Goal: Find specific page/section: Find specific page/section

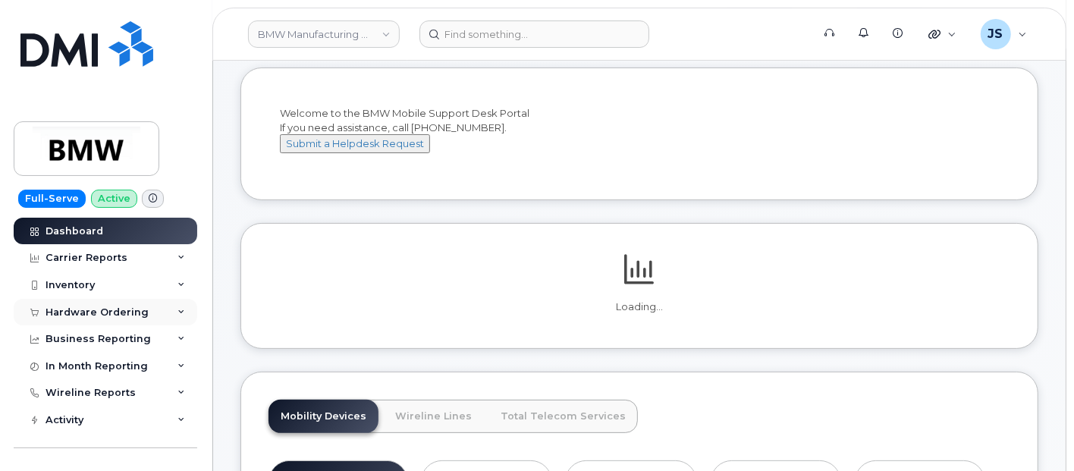
scroll to position [84, 0]
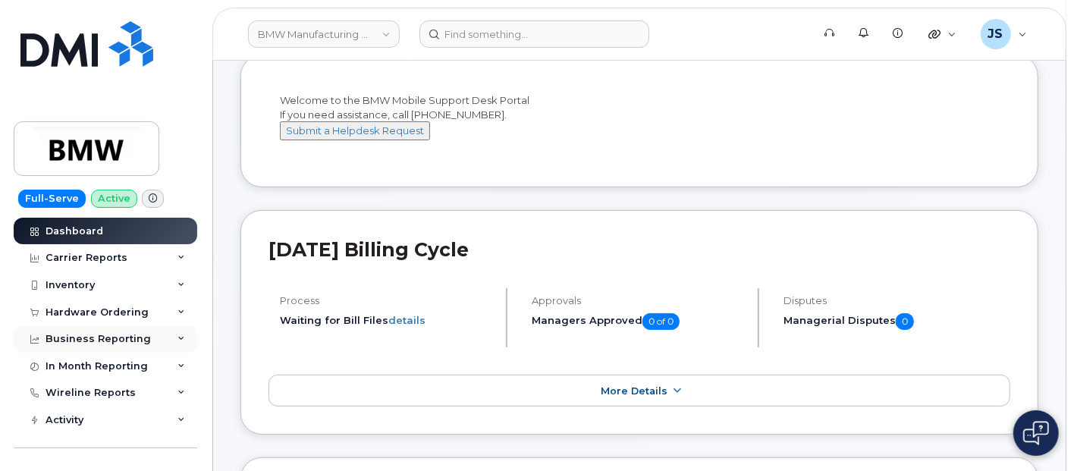
click at [149, 344] on div "Business Reporting" at bounding box center [106, 339] width 184 height 27
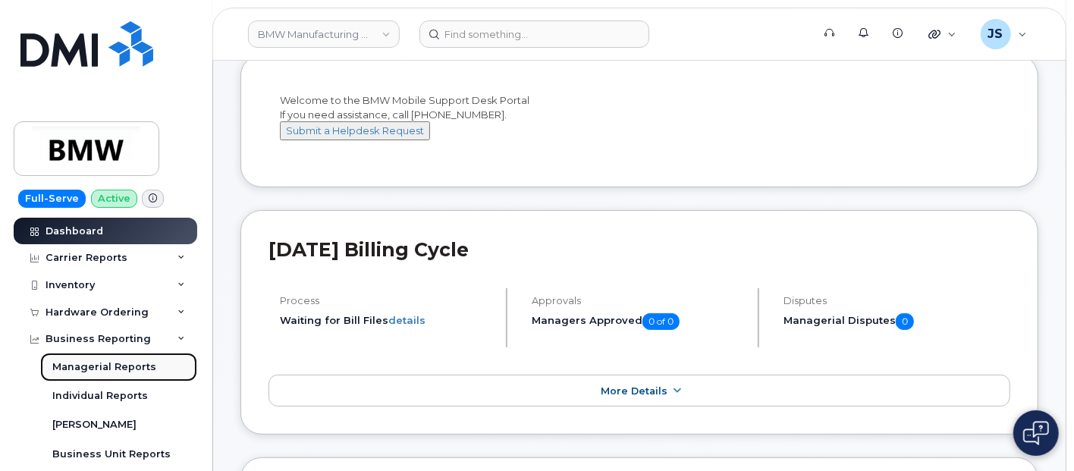
click at [119, 360] on div "Managerial Reports" at bounding box center [104, 367] width 104 height 14
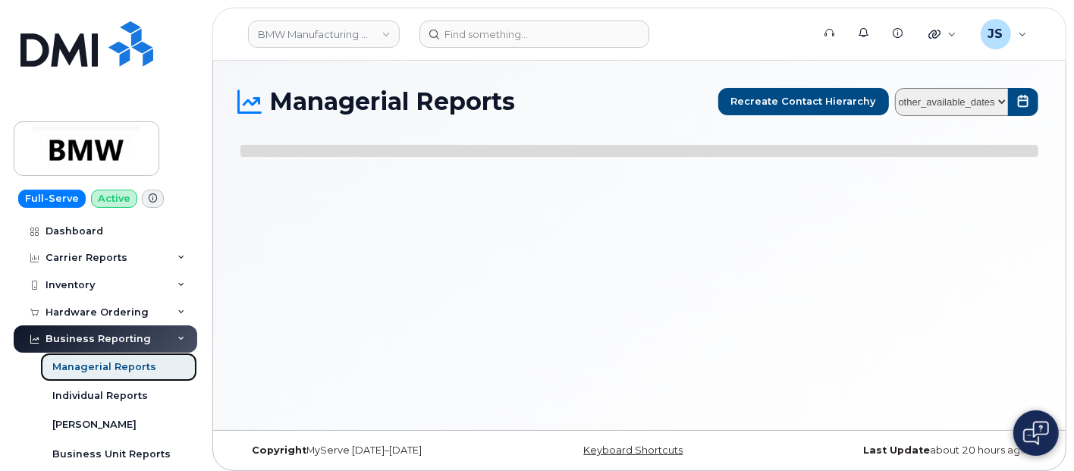
select select
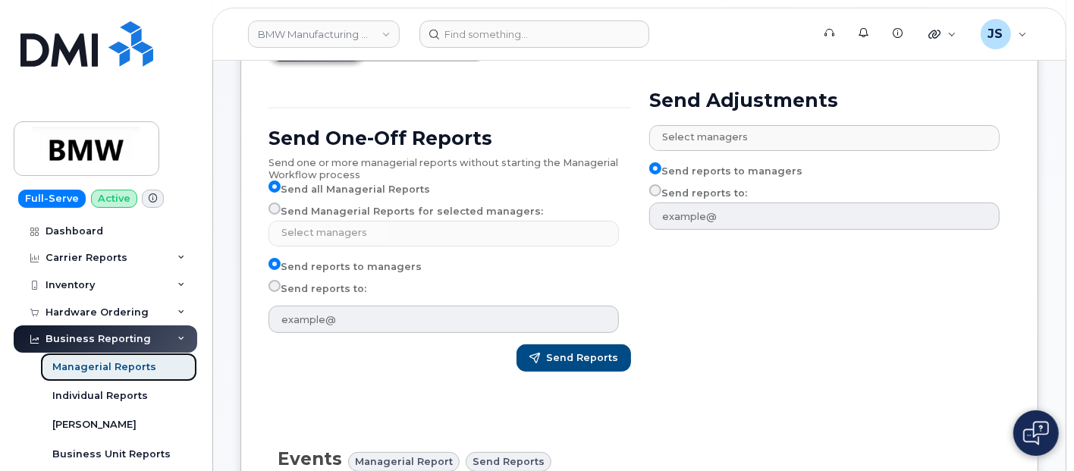
scroll to position [84, 0]
